Goal: Navigation & Orientation: Find specific page/section

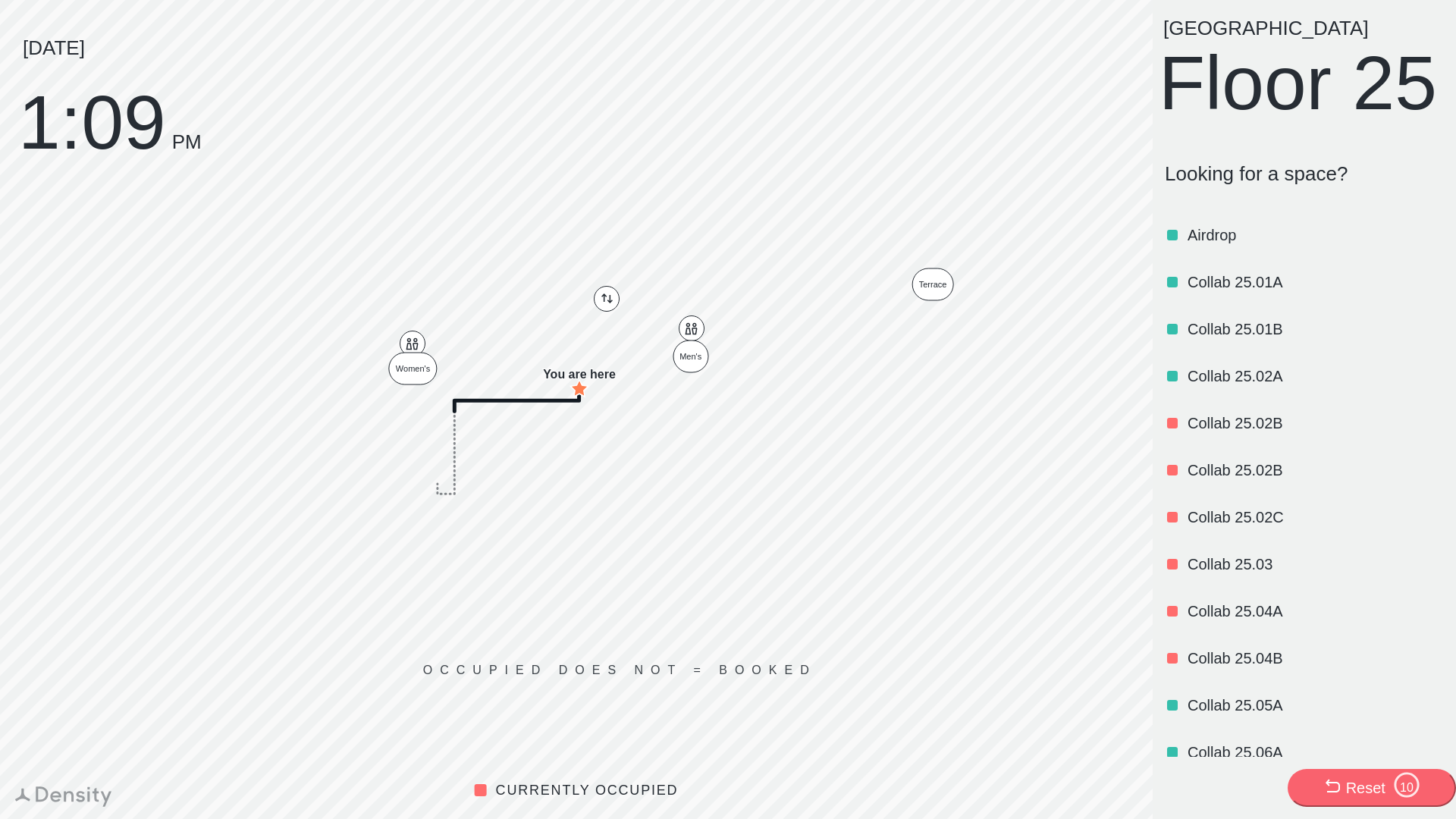
scroll to position [1166, 0]
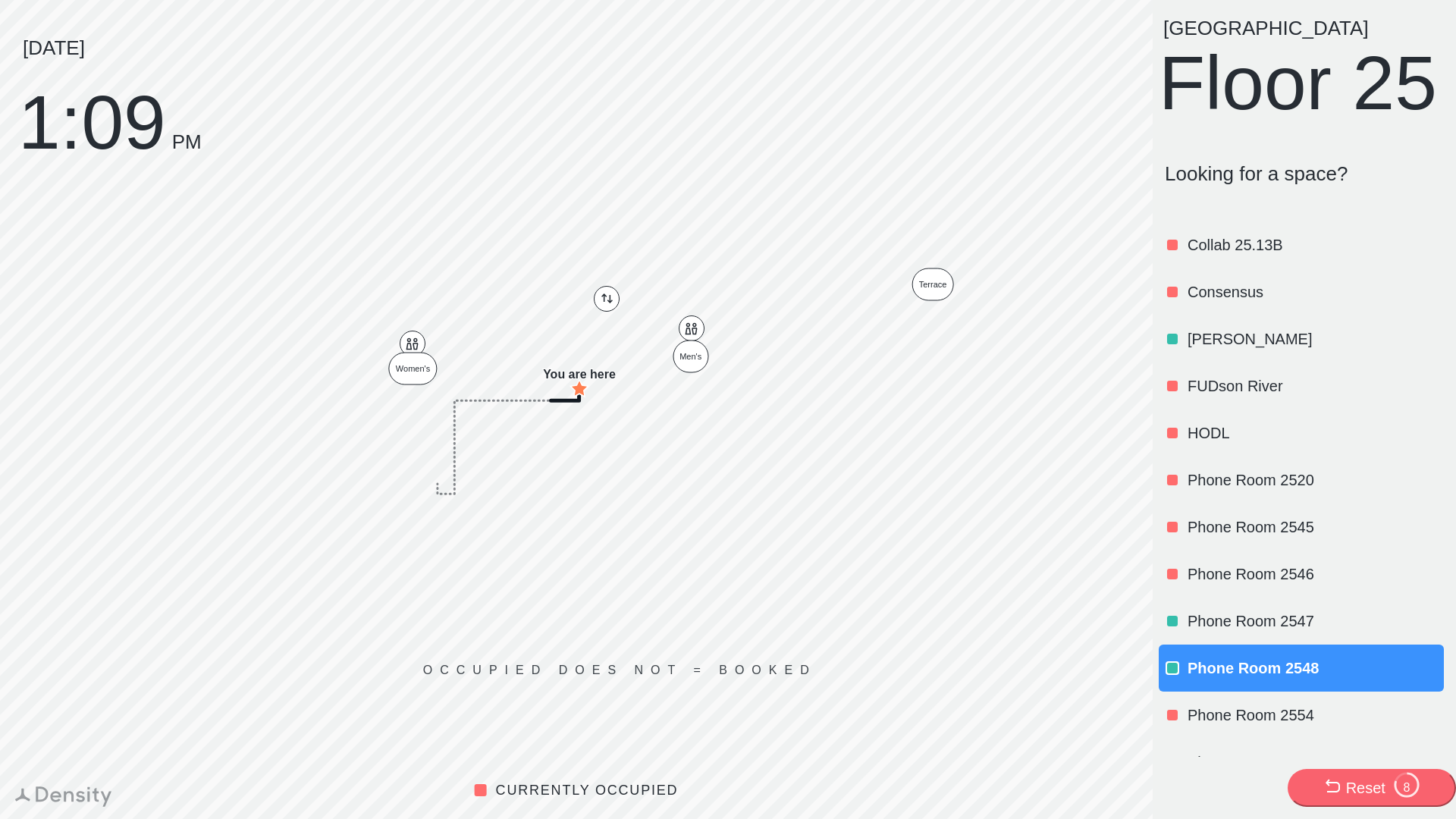
click at [1354, 792] on div "Reset" at bounding box center [1366, 789] width 40 height 21
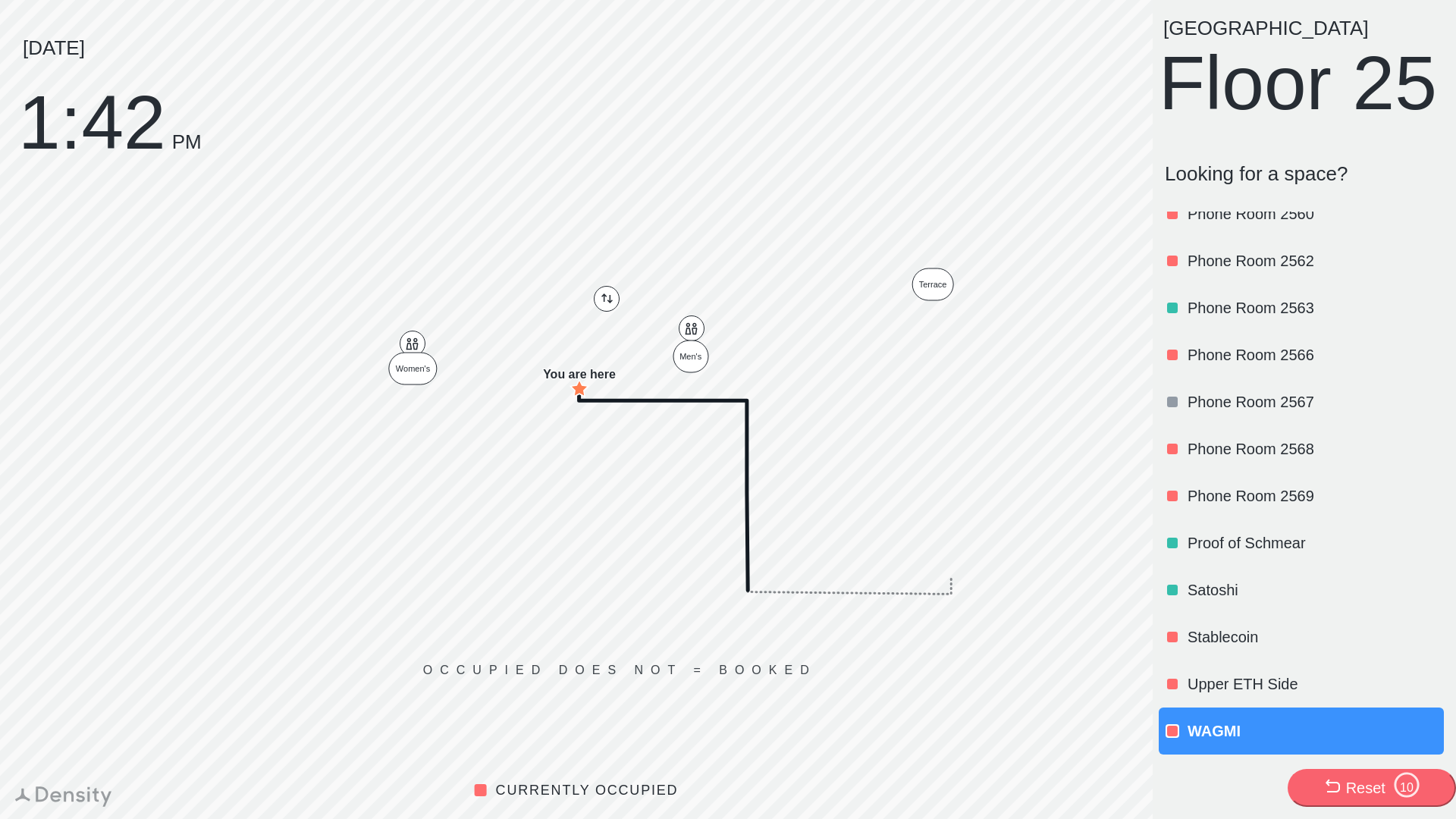
scroll to position [1827, 0]
click at [1225, 186] on p "Looking for a space?" at bounding box center [1304, 173] width 279 height 24
click at [1229, 186] on p "Looking for a space?" at bounding box center [1304, 173] width 279 height 24
click at [1340, 186] on p "Looking for a space?" at bounding box center [1304, 173] width 279 height 24
click at [1310, 775] on button "Reset 7" at bounding box center [1372, 789] width 168 height 38
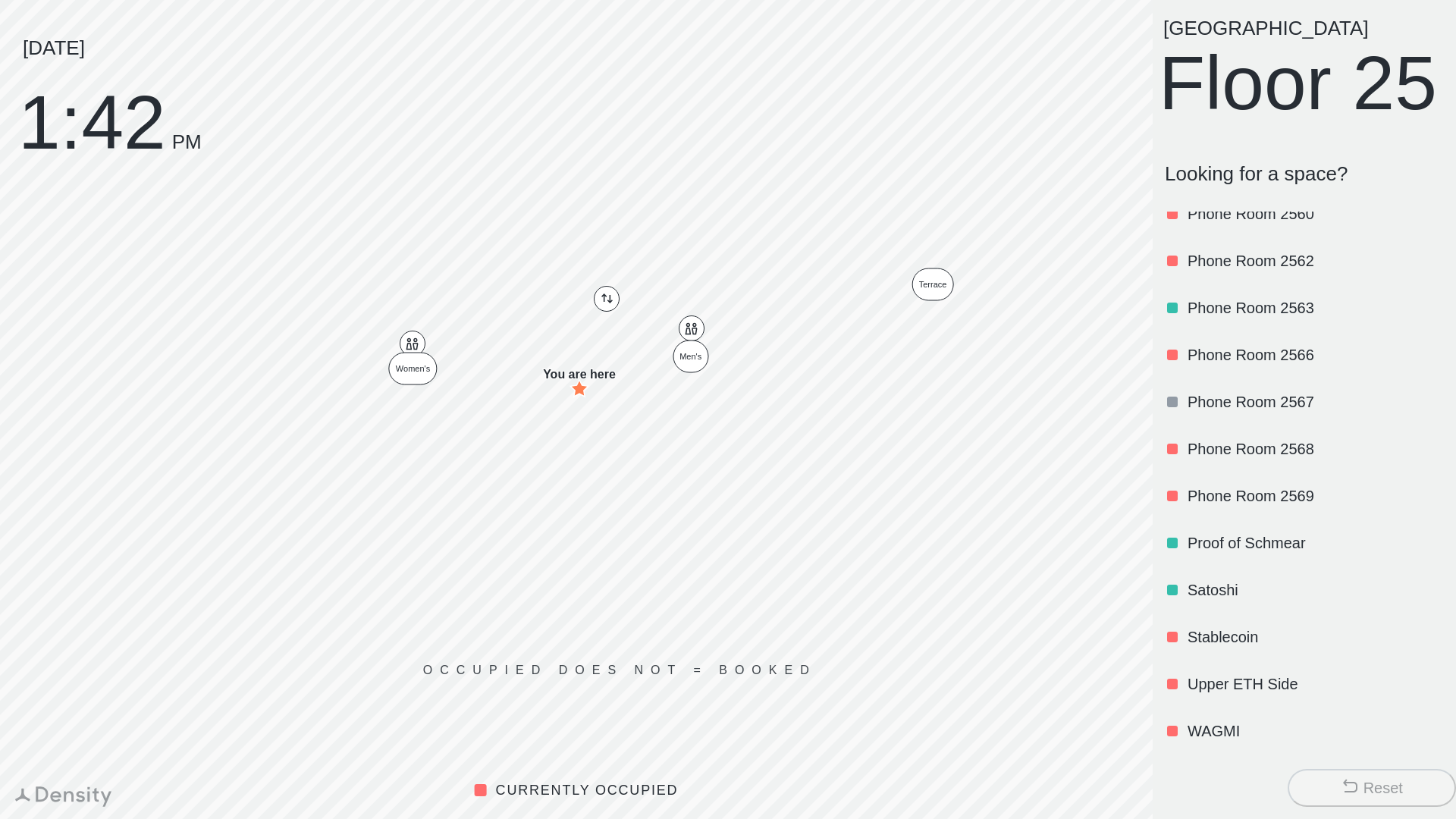
scroll to position [0, 0]
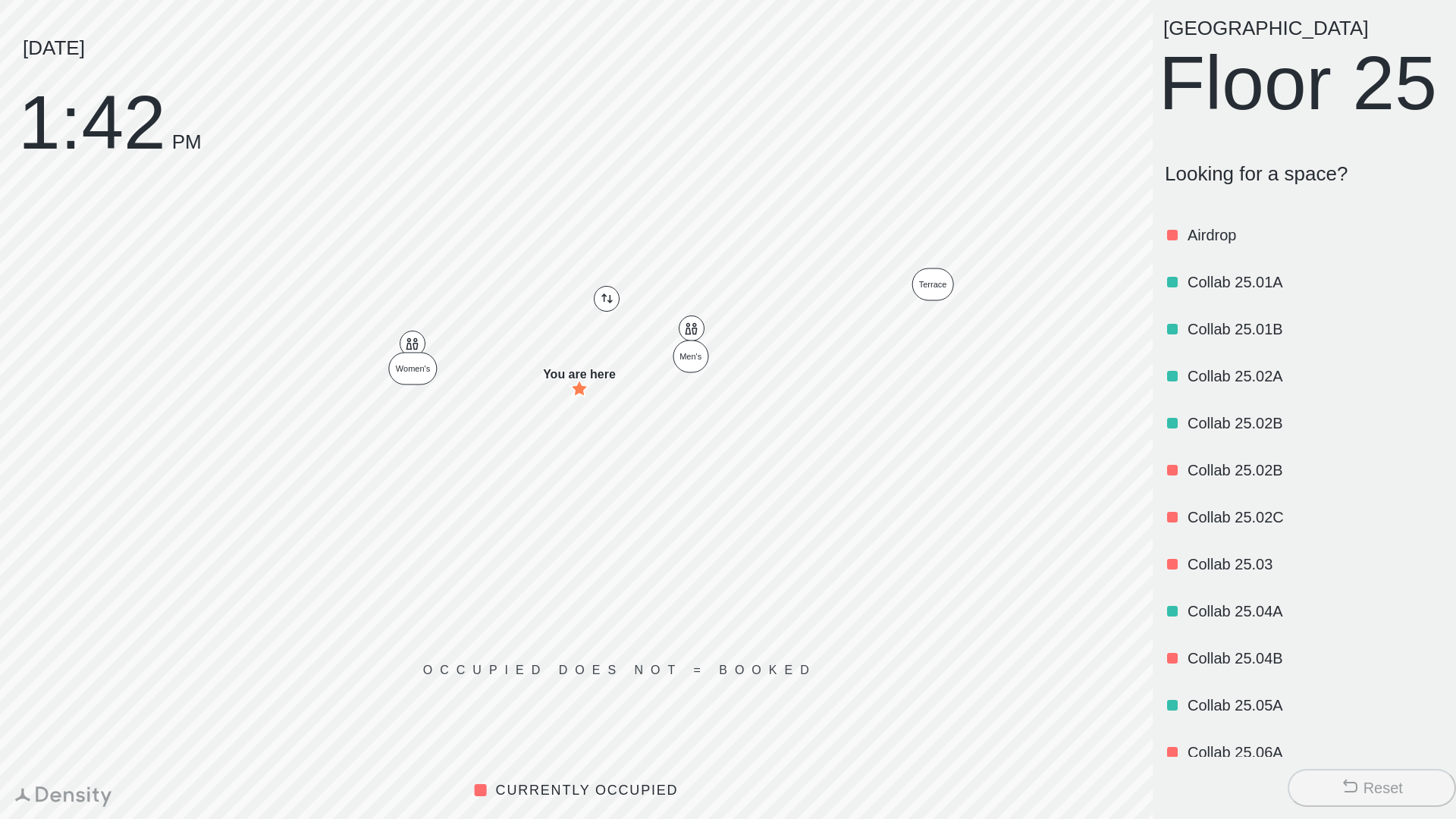
click at [1274, 186] on p "Looking for a space?" at bounding box center [1304, 173] width 279 height 24
click at [1255, 186] on p "Looking for a space?" at bounding box center [1304, 173] width 279 height 24
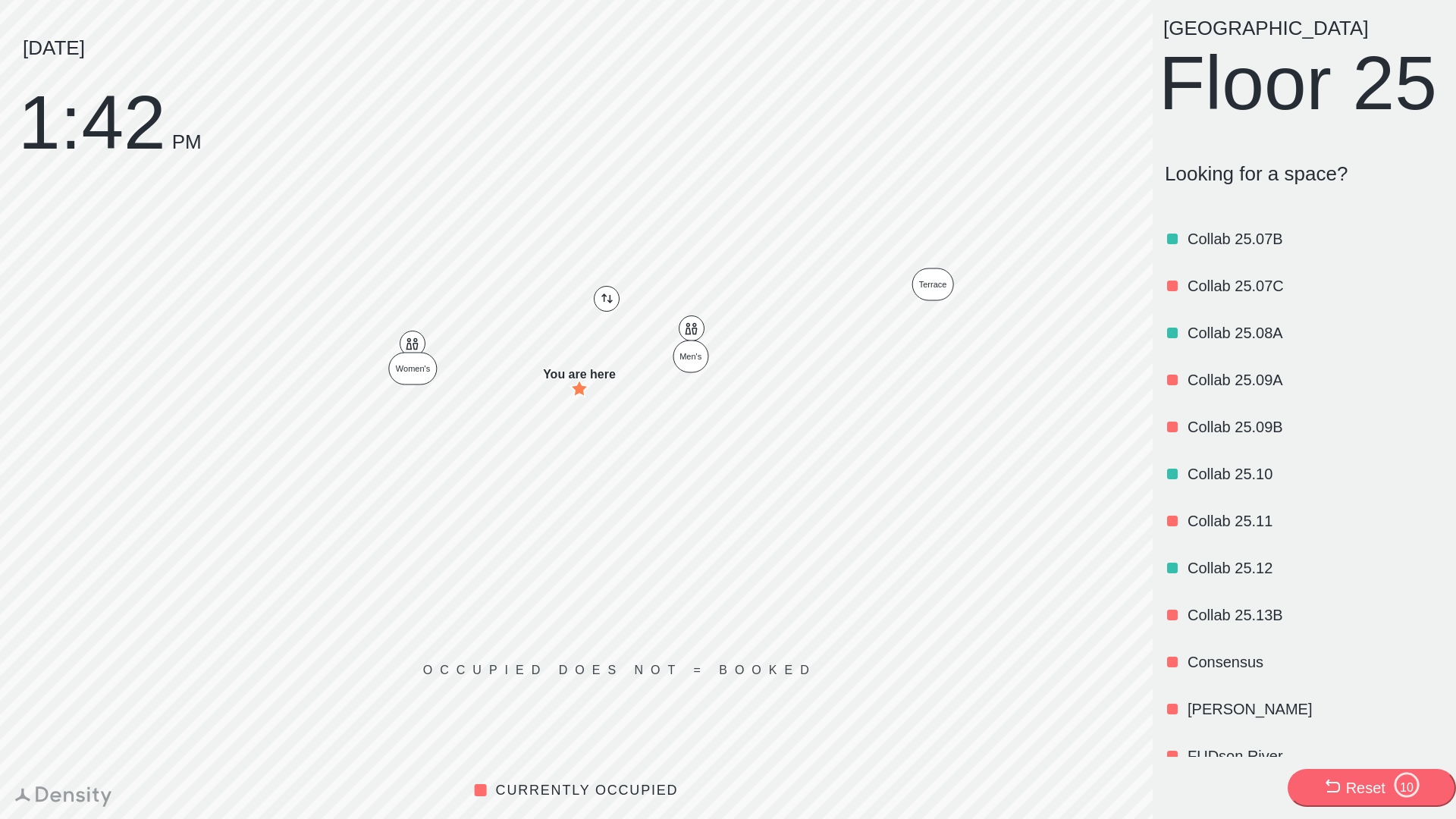
scroll to position [798, 0]
click at [1257, 186] on p "Looking for a space?" at bounding box center [1304, 173] width 279 height 24
click at [1360, 186] on p "Looking for a space?" at bounding box center [1304, 173] width 279 height 24
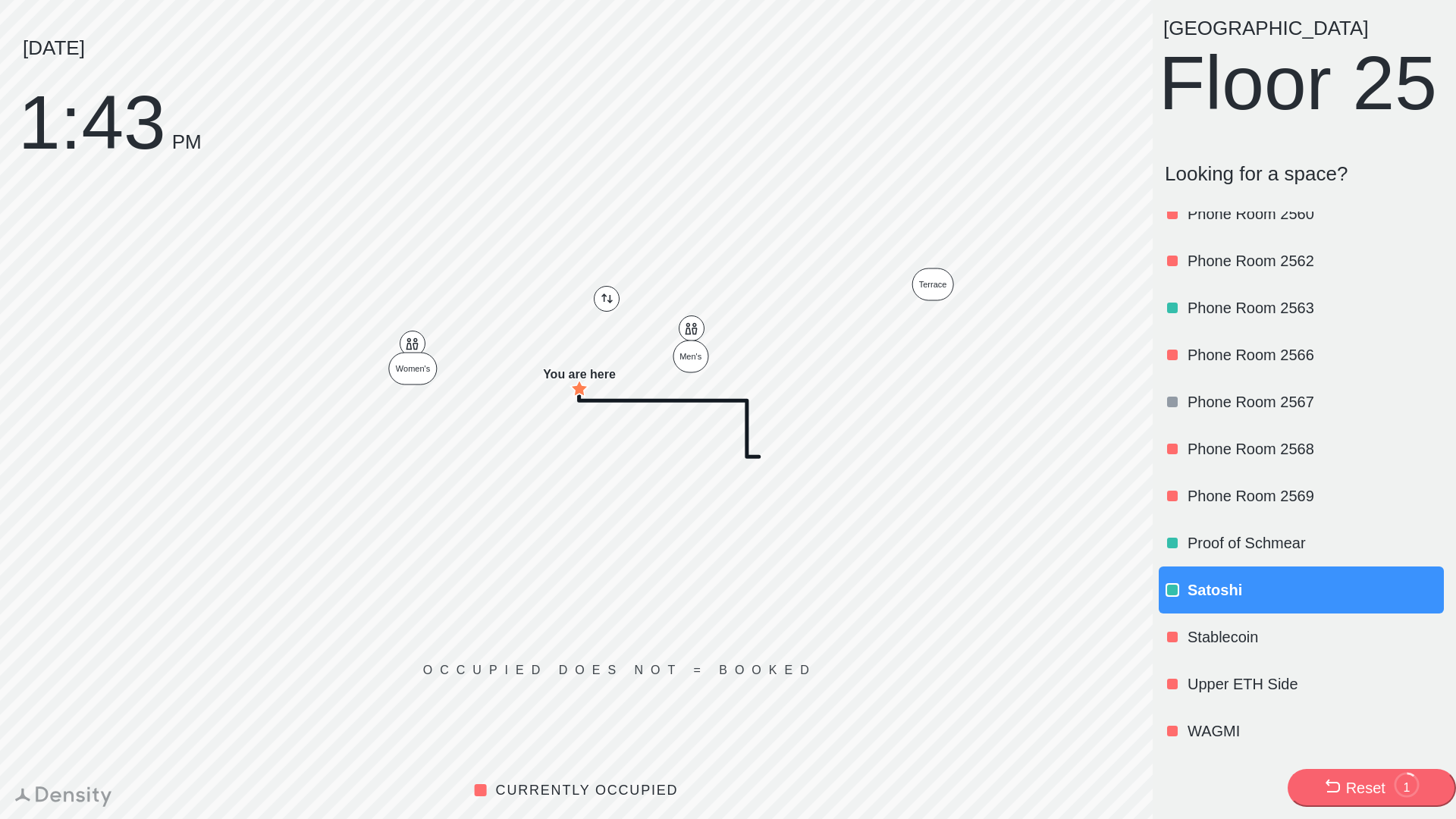
scroll to position [0, 0]
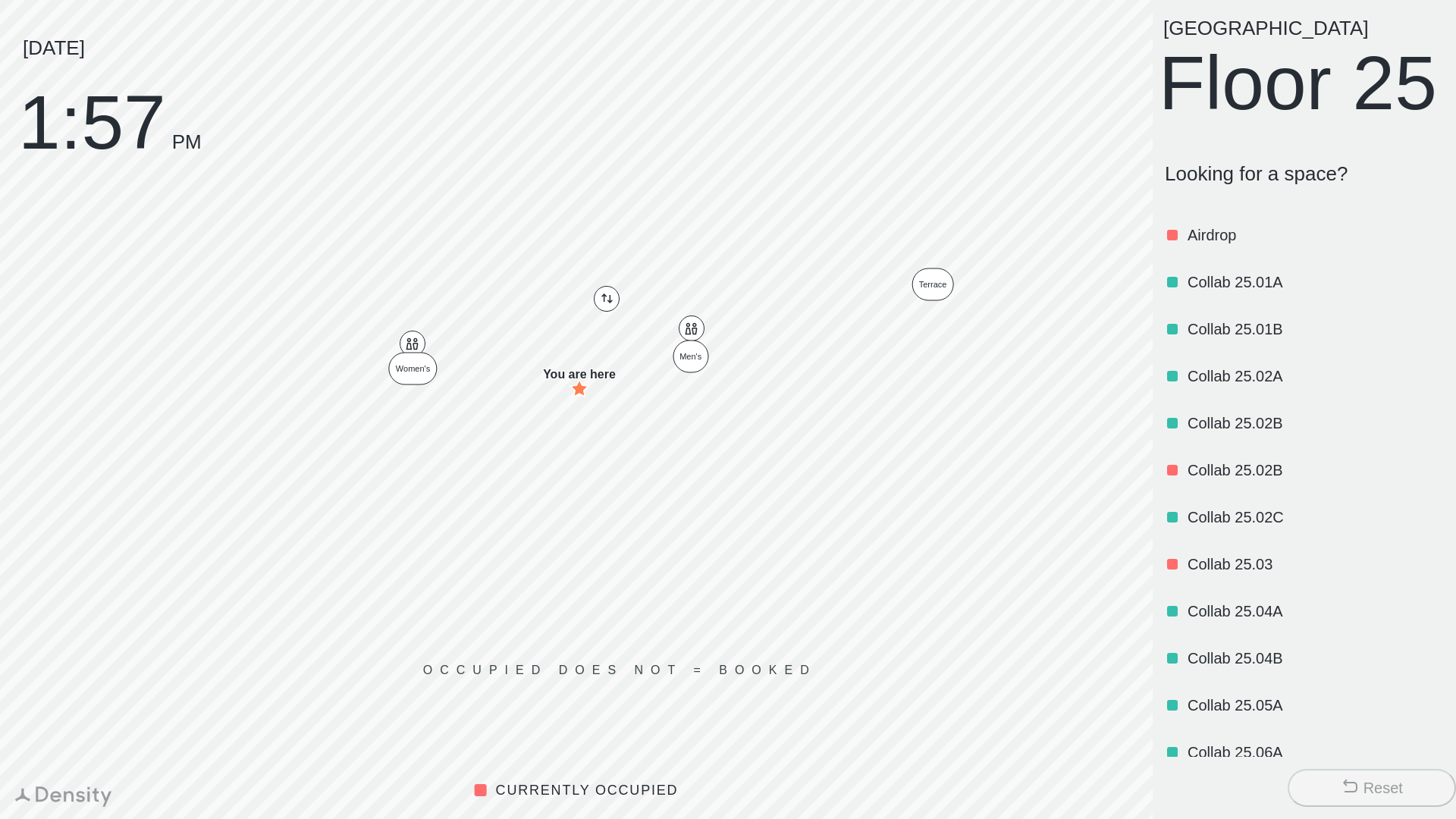
click at [1334, 205] on div "Looking for a space?" at bounding box center [1304, 174] width 291 height 63
click at [1340, 186] on p "Looking for a space?" at bounding box center [1304, 173] width 279 height 24
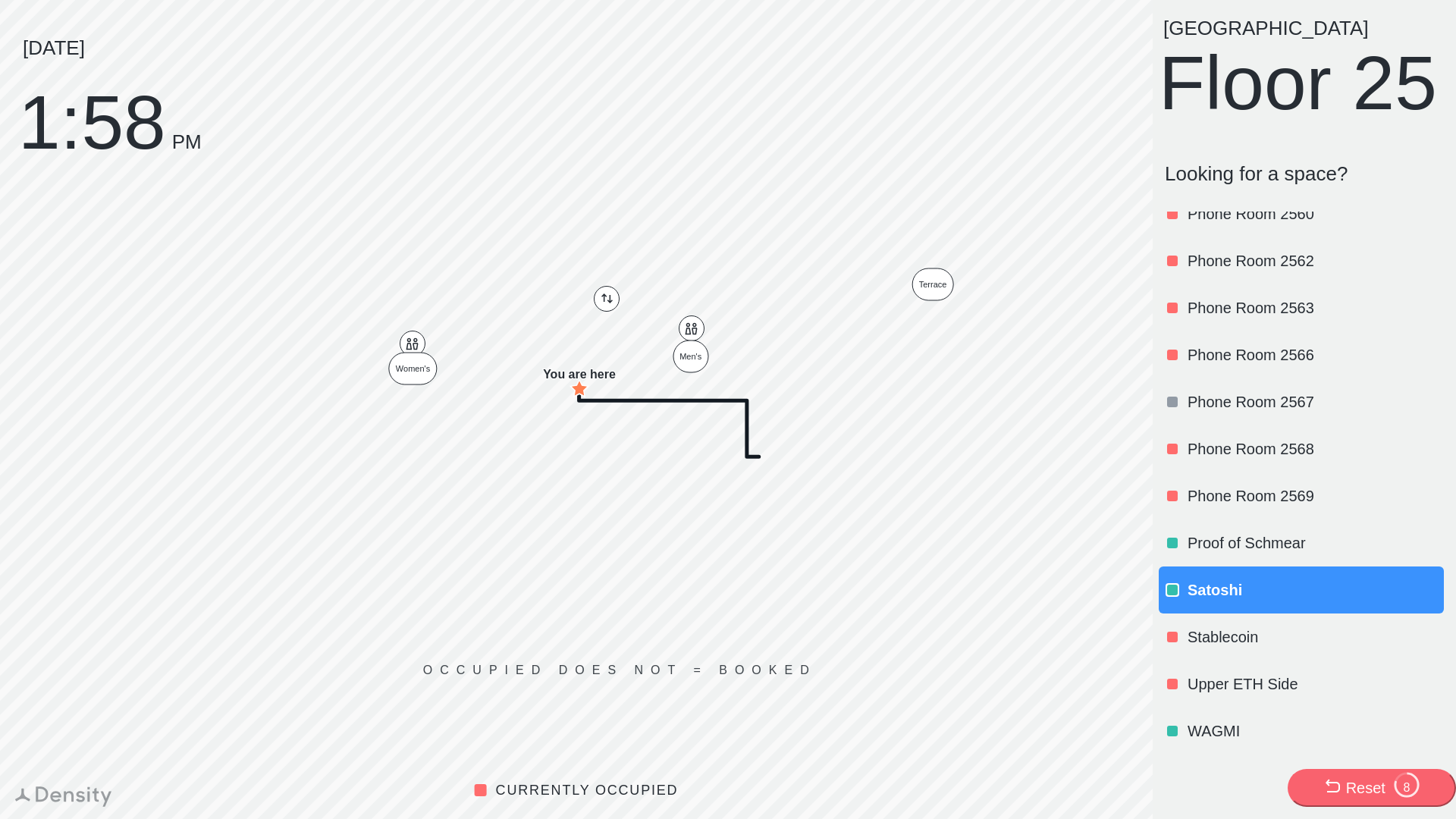
click at [1407, 334] on div "Phone Room 2563" at bounding box center [1314, 308] width 253 height 52
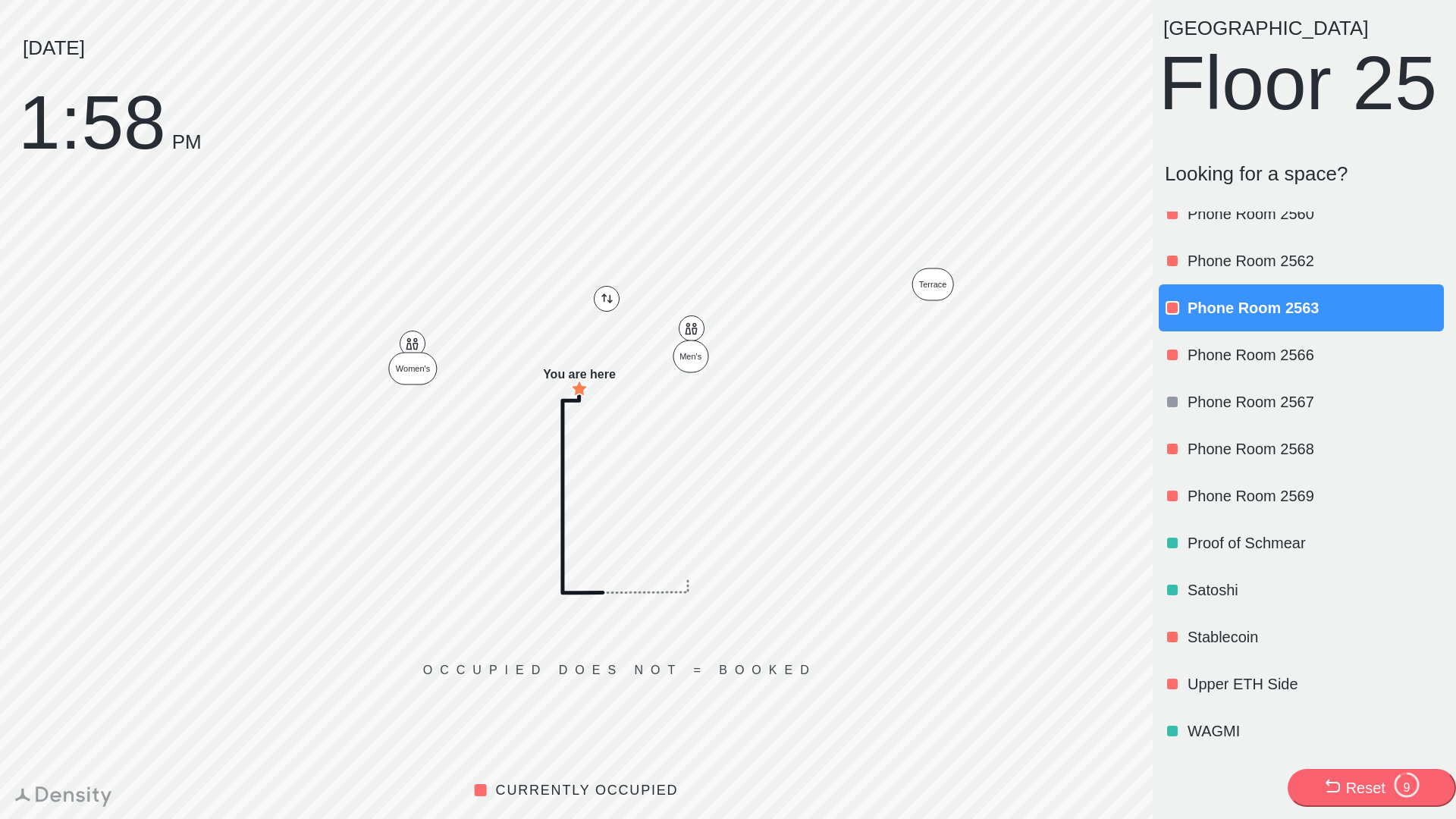
click at [1217, 648] on p "Stablecoin" at bounding box center [1314, 637] width 253 height 21
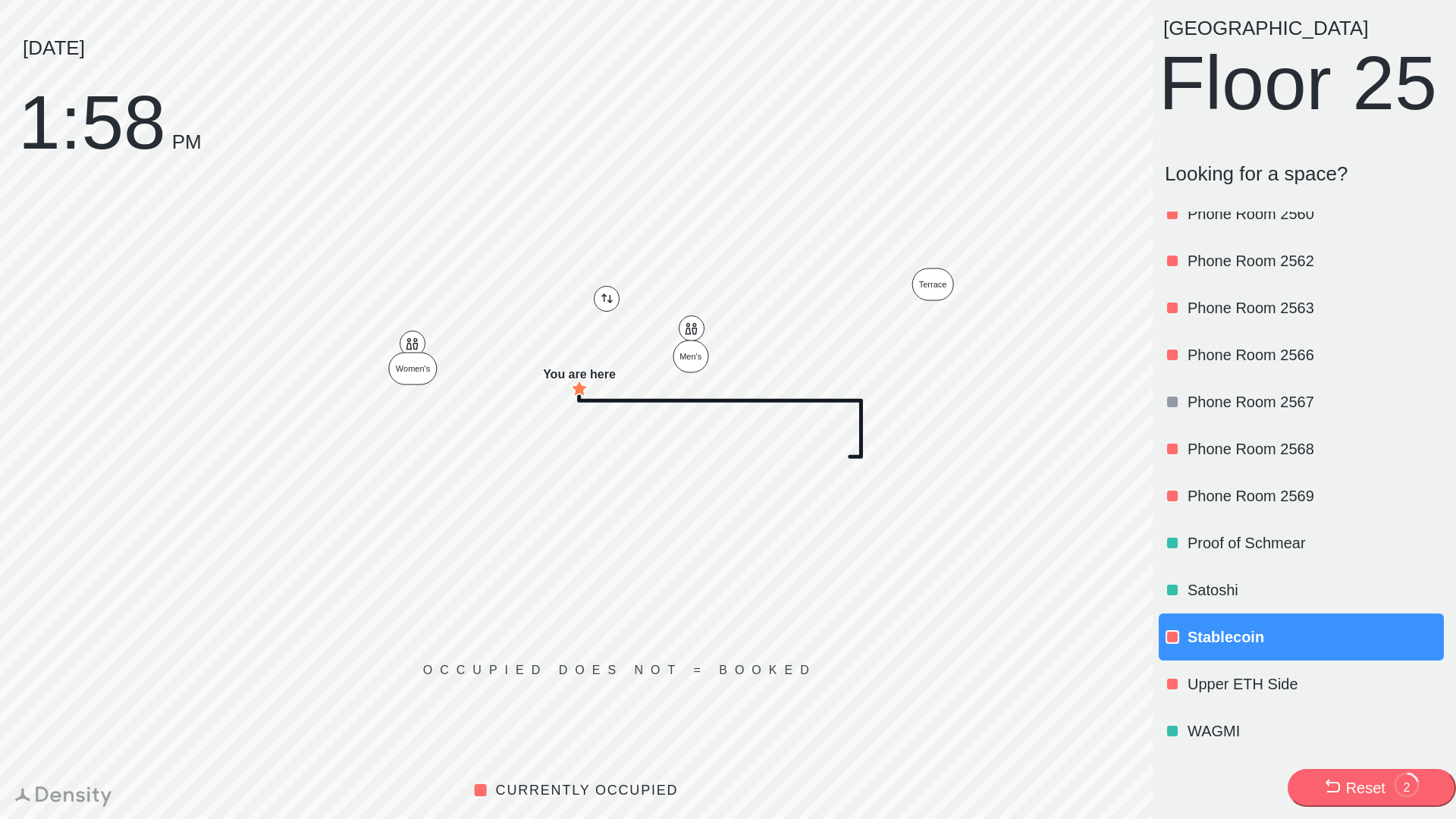
scroll to position [1827, 0]
click at [1292, 186] on p "Looking for a space?" at bounding box center [1304, 173] width 279 height 24
click at [1299, 186] on p "Looking for a space?" at bounding box center [1304, 173] width 279 height 24
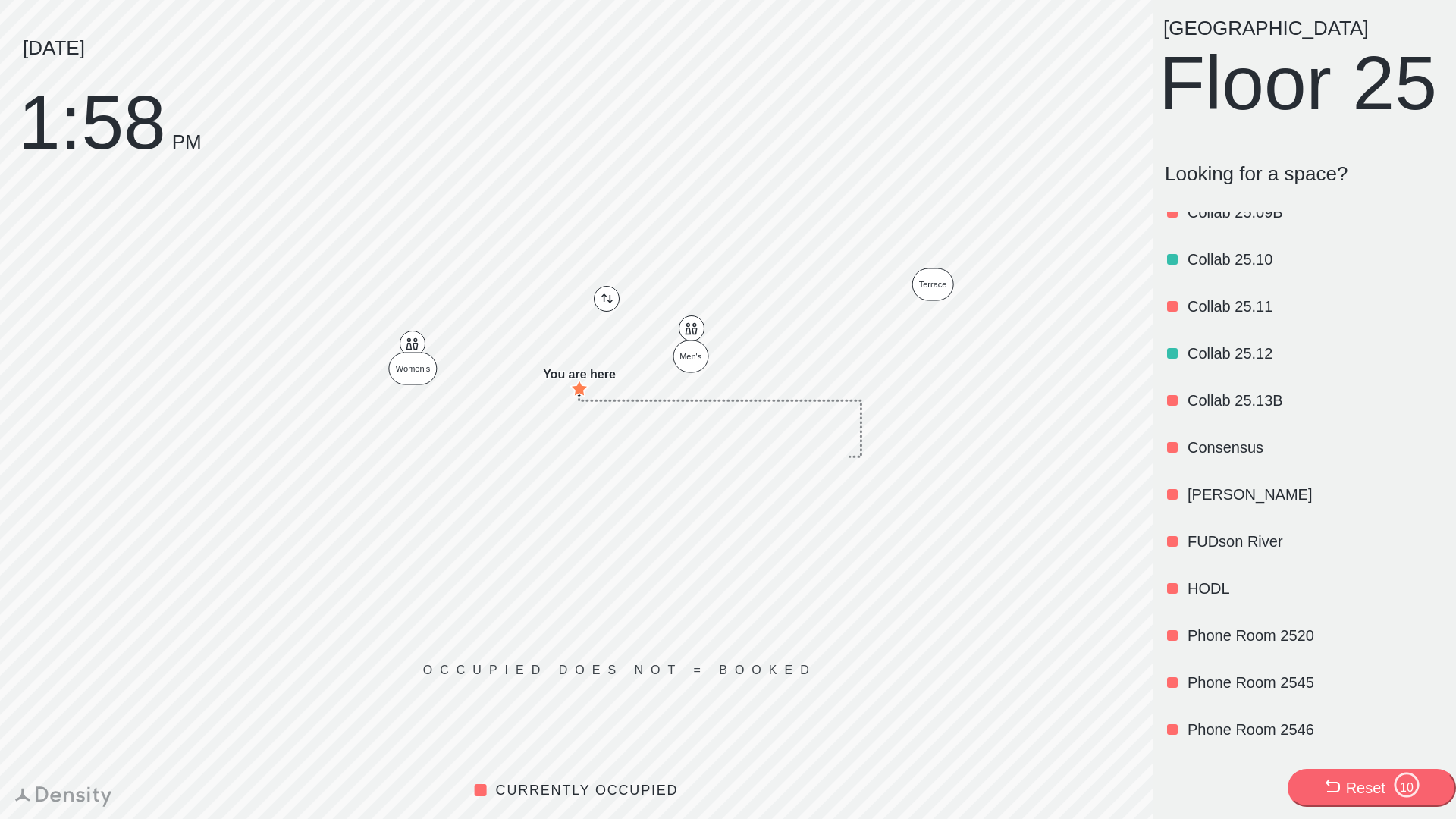
scroll to position [1033, 0]
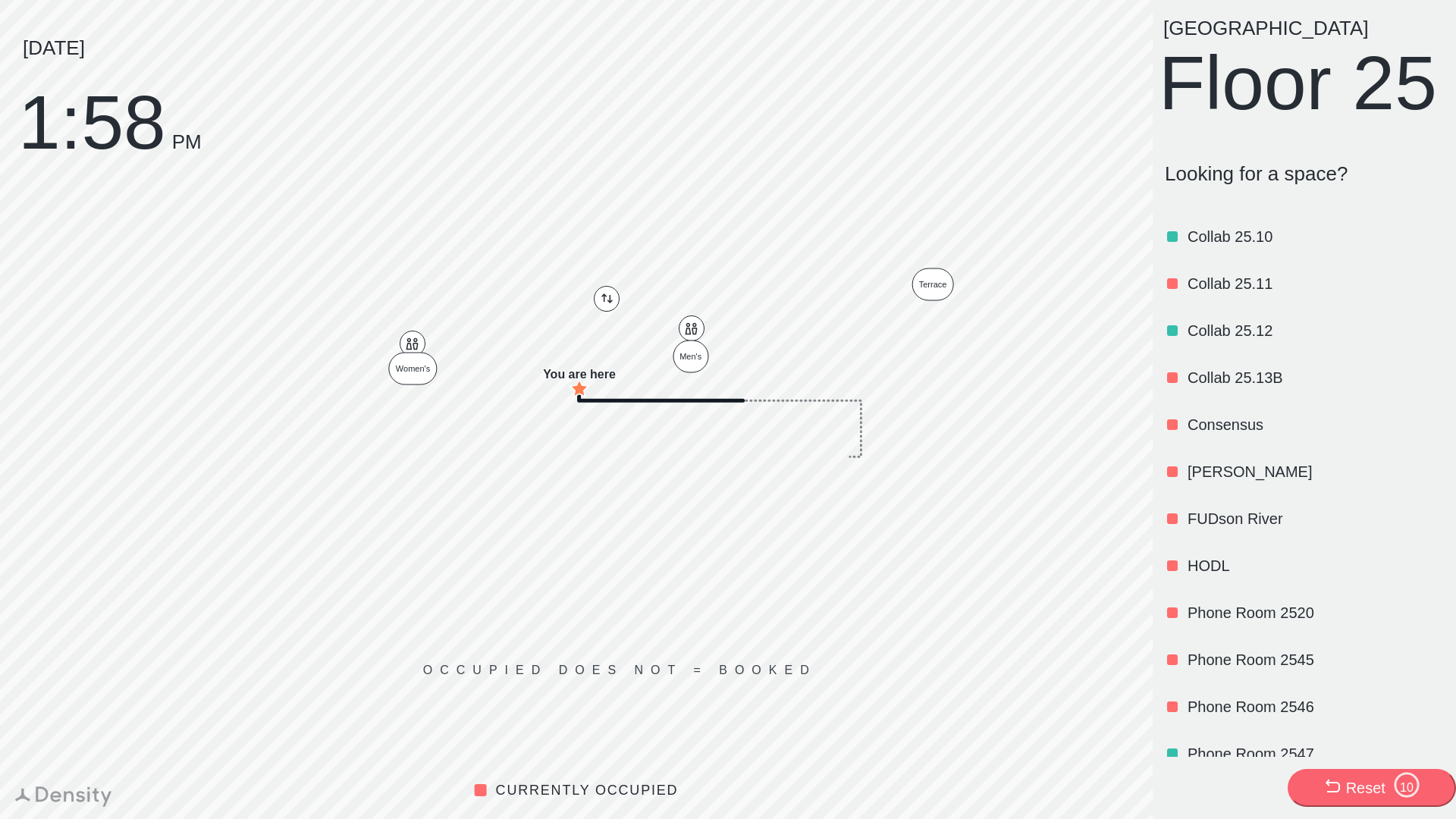
click at [1236, 436] on p "Consensus" at bounding box center [1314, 425] width 253 height 21
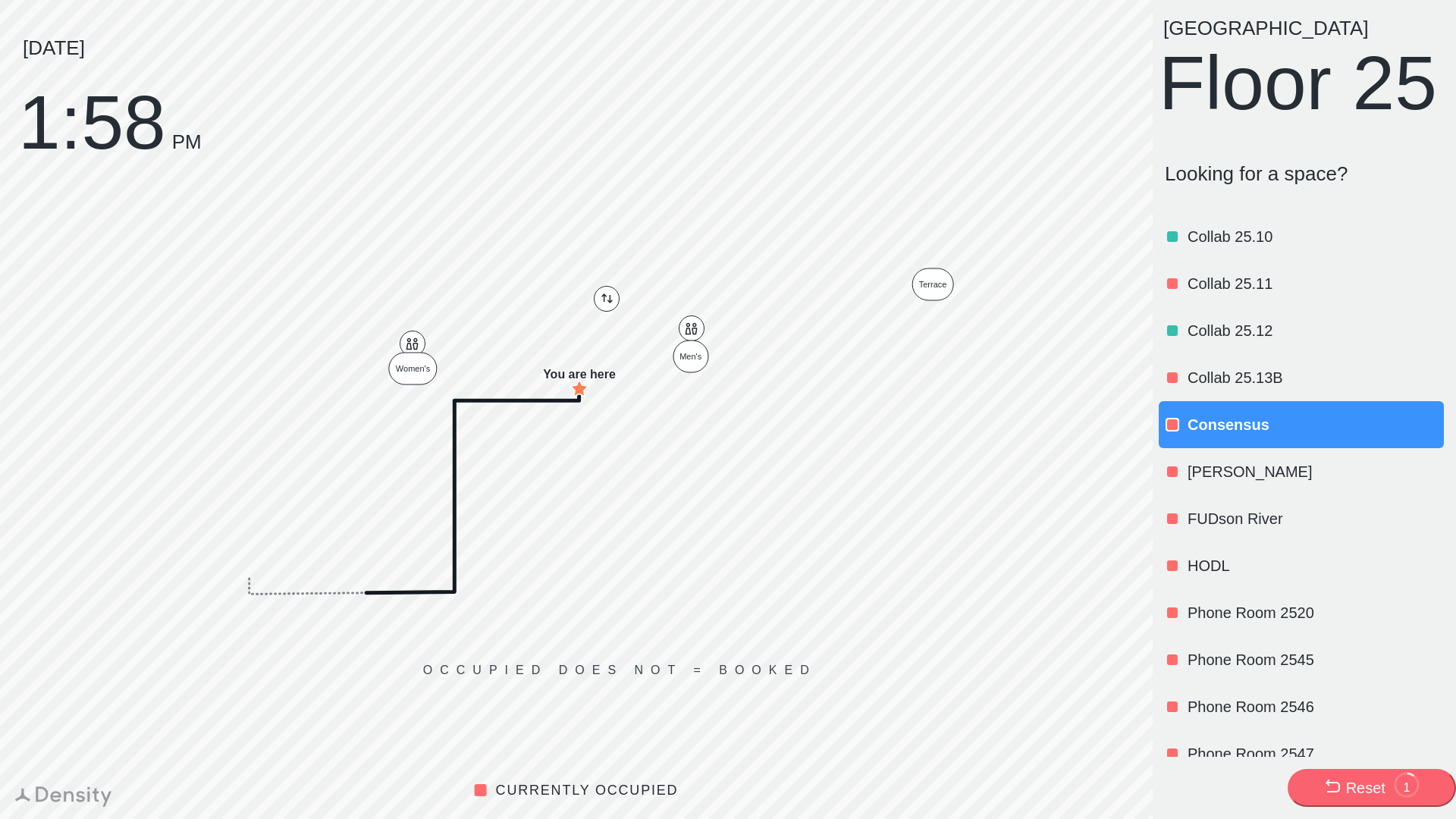
scroll to position [0, 0]
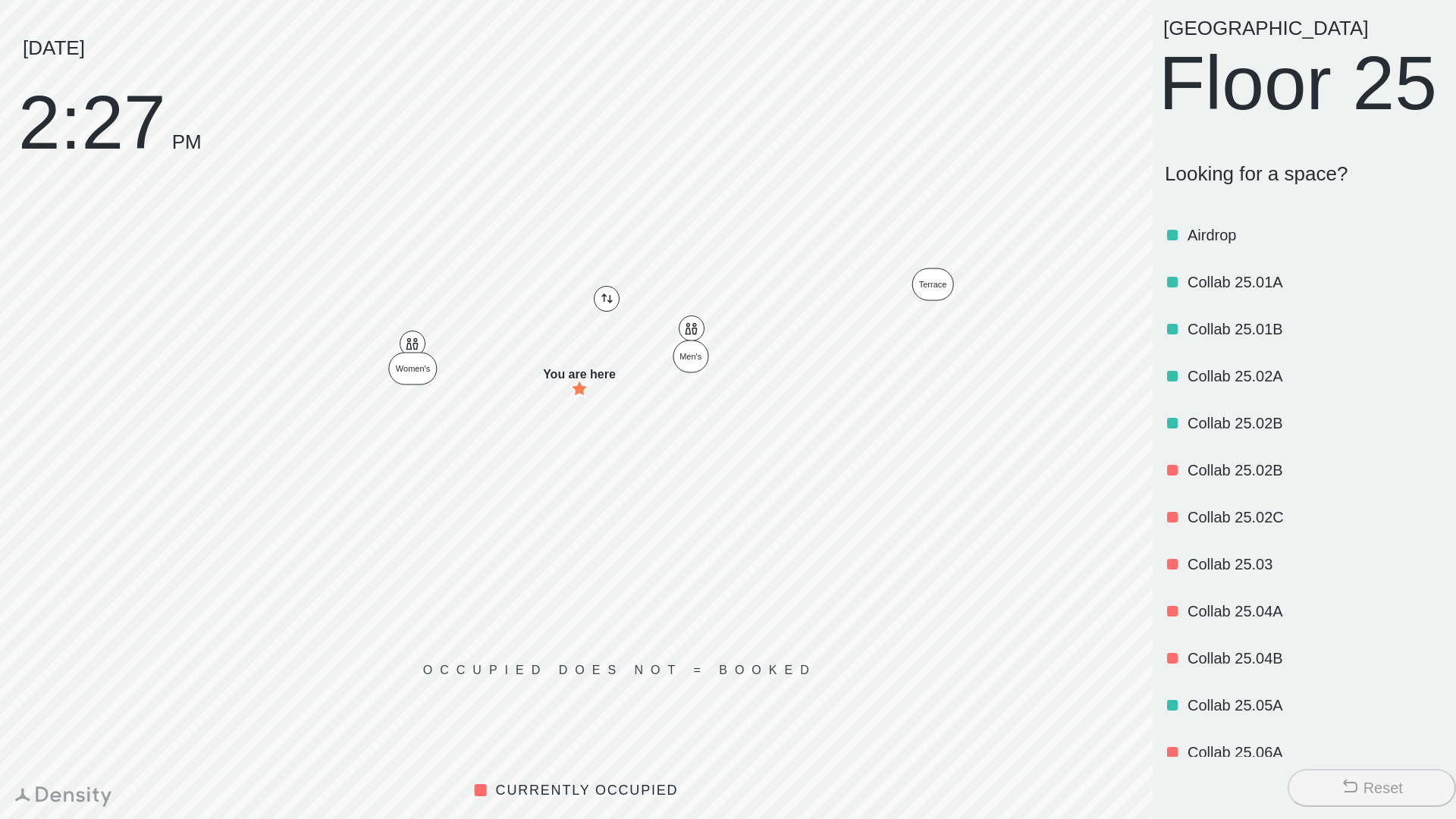
click at [1195, 246] on p "Airdrop" at bounding box center [1314, 235] width 253 height 21
